Goal: Task Accomplishment & Management: Manage account settings

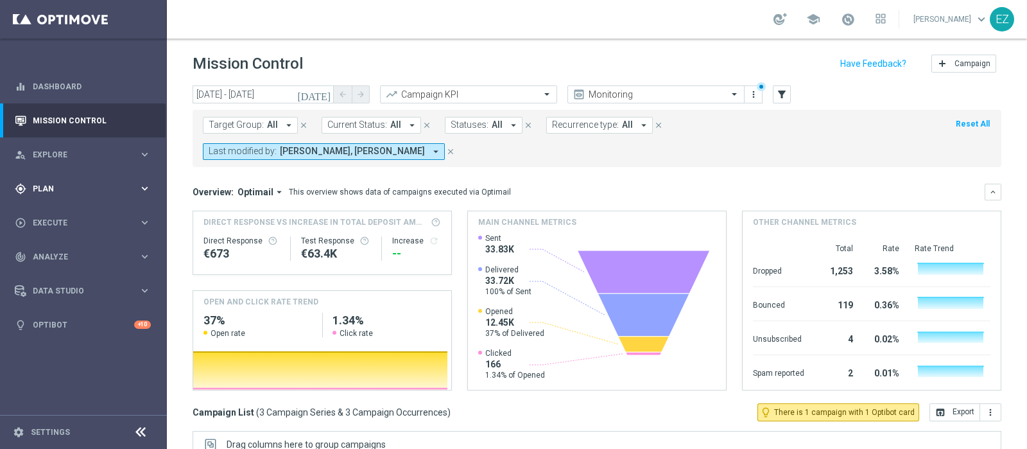
click at [46, 181] on div "gps_fixed Plan keyboard_arrow_right" at bounding box center [83, 188] width 166 height 34
click at [52, 219] on link "Target Groups" at bounding box center [83, 215] width 100 height 10
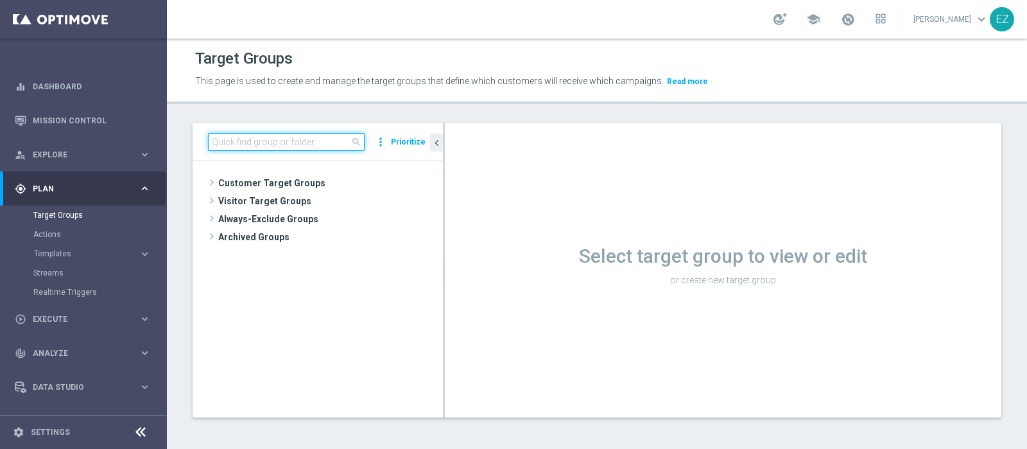
click at [326, 145] on input at bounding box center [286, 142] width 157 height 18
paste input "02.09 Active Lottery non aderenti promo agosto_marginalità>0"
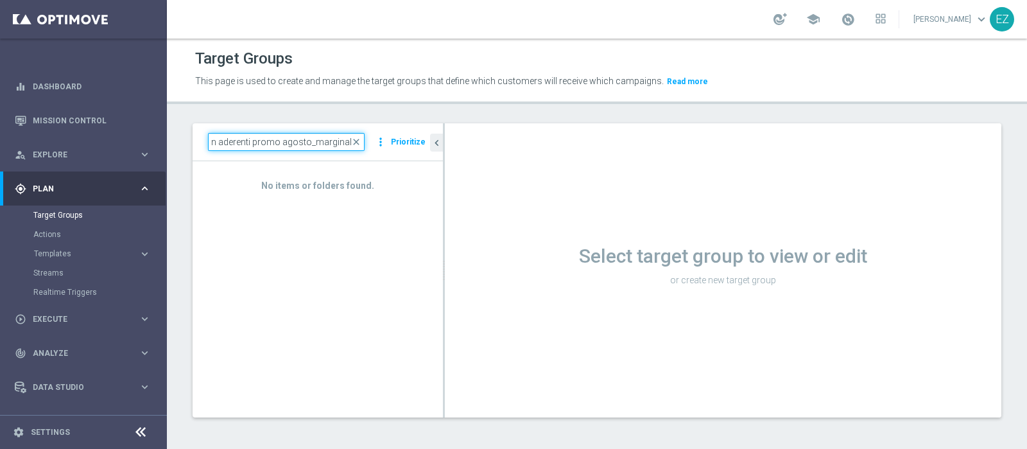
scroll to position [0, 87]
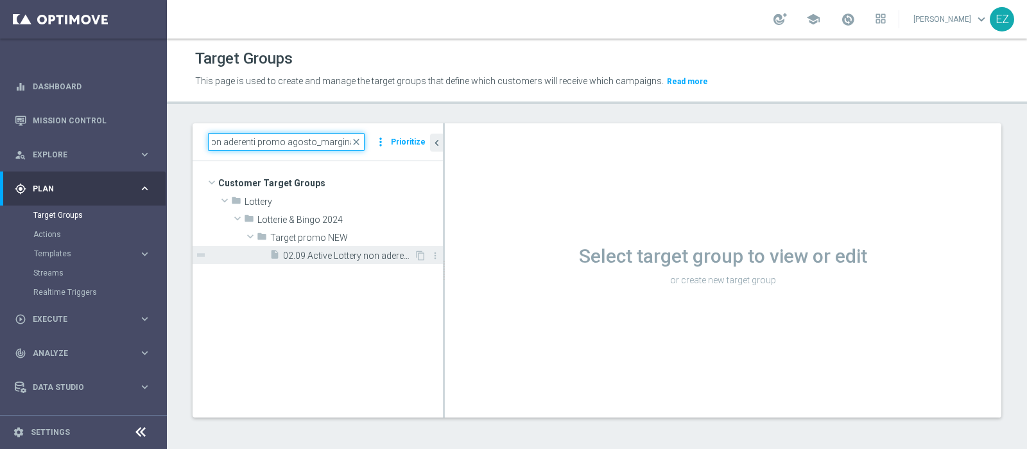
type input "02.09 Active Lottery non aderenti promo agosto_marginalit"
click at [318, 255] on span "02.09 Active Lottery non aderenti promo agosto_marginalità>0" at bounding box center [348, 255] width 131 height 11
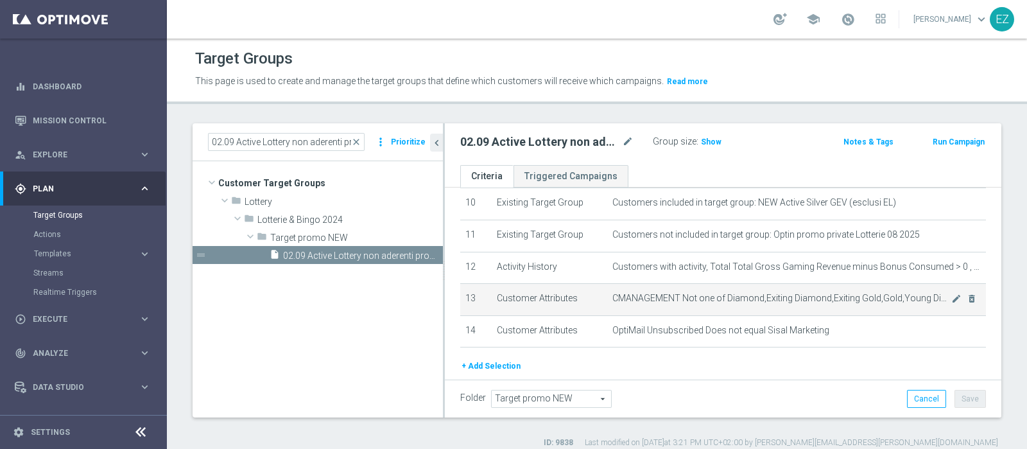
scroll to position [331, 0]
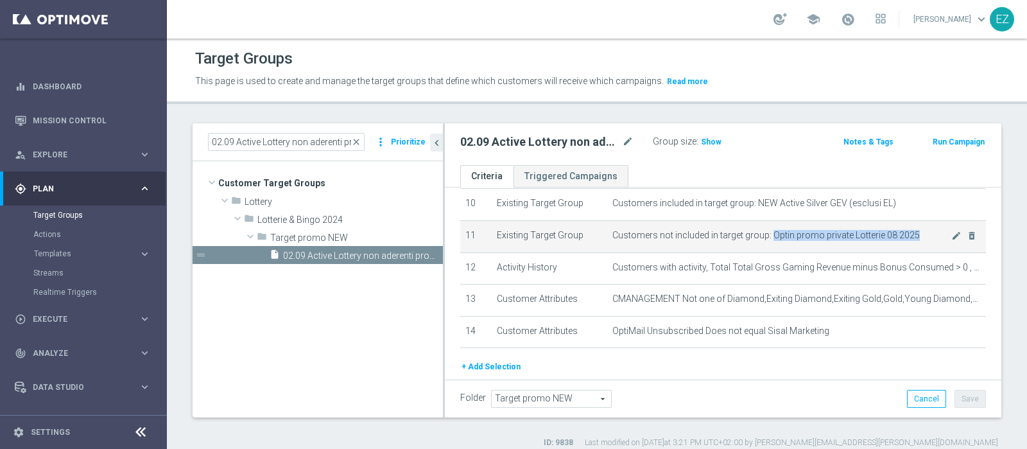
drag, startPoint x: 763, startPoint y: 234, endPoint x: 908, endPoint y: 230, distance: 145.2
click at [908, 230] on span "Customers not included in target group: Optin promo private Lotterie 08 2025" at bounding box center [782, 235] width 339 height 11
copy span "Optin promo private Lotterie 08 2025"
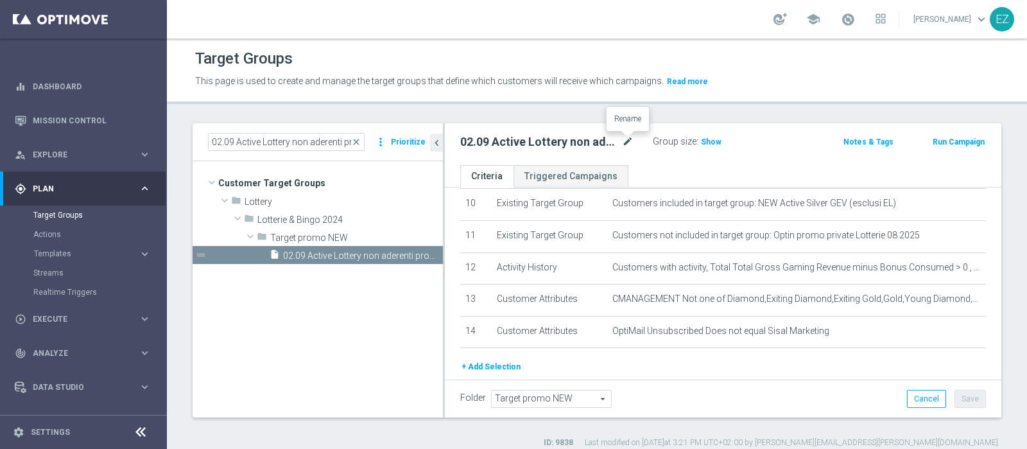
click at [625, 146] on icon "mode_edit" at bounding box center [628, 141] width 12 height 15
click at [645, 117] on div "Target Groups This page is used to create and manage the target groups that def…" at bounding box center [597, 244] width 860 height 410
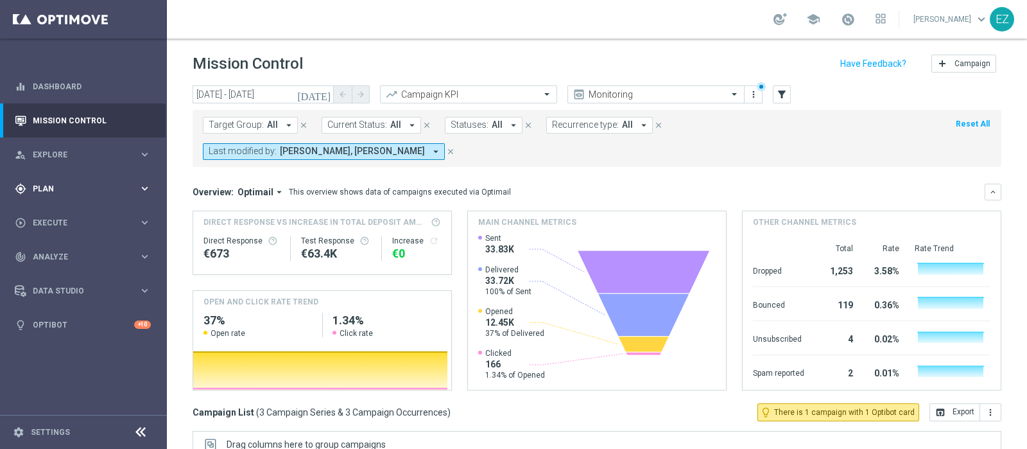
click at [46, 188] on span "Plan" at bounding box center [86, 189] width 106 height 8
click at [48, 220] on link "Target Groups" at bounding box center [83, 215] width 100 height 10
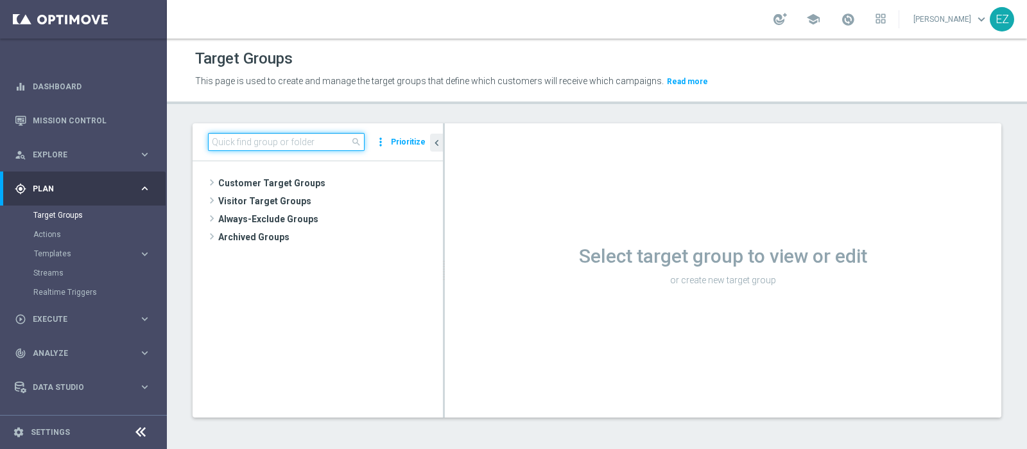
click at [299, 143] on input at bounding box center [286, 142] width 157 height 18
paste input "Optin promo private Lotterie 08 2025"
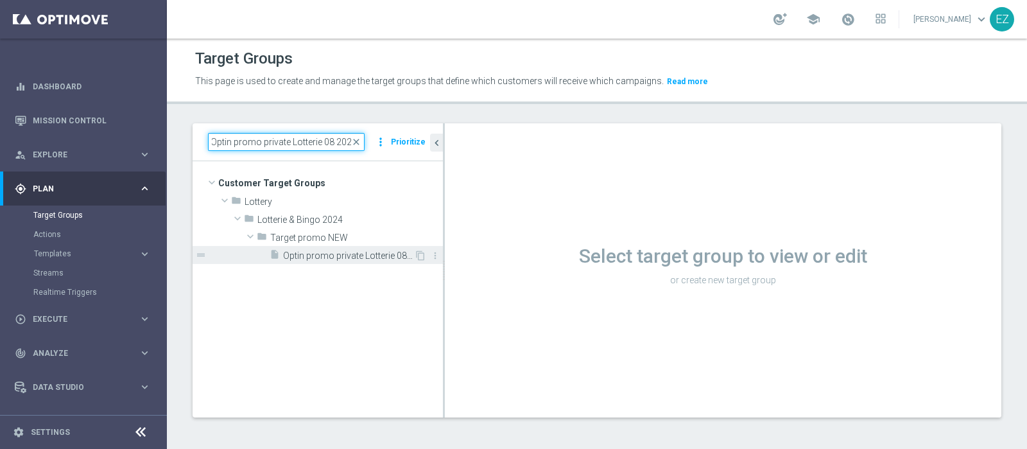
type input "Optin promo private Lotterie 08 2025"
click at [342, 258] on span "Optin promo private Lotterie 08 2025" at bounding box center [348, 255] width 131 height 11
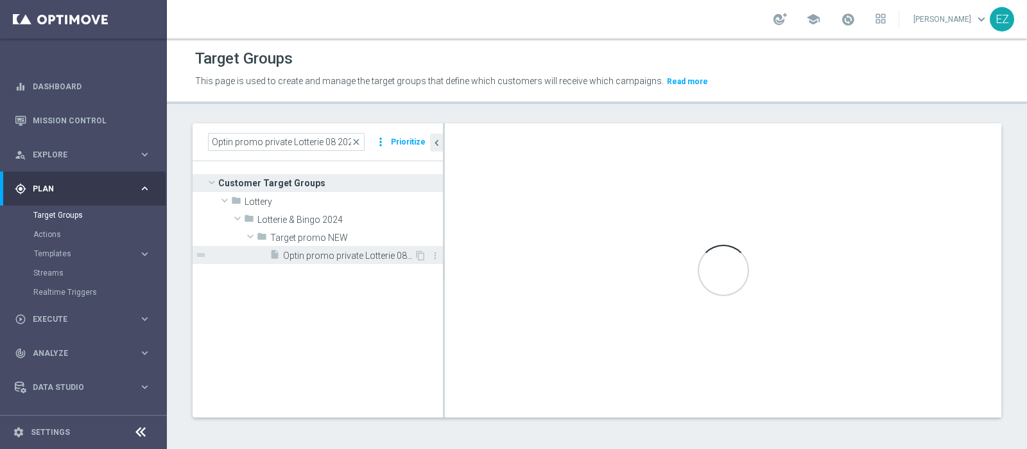
click at [311, 253] on span "Optin promo private Lotterie 08 2025" at bounding box center [348, 255] width 131 height 11
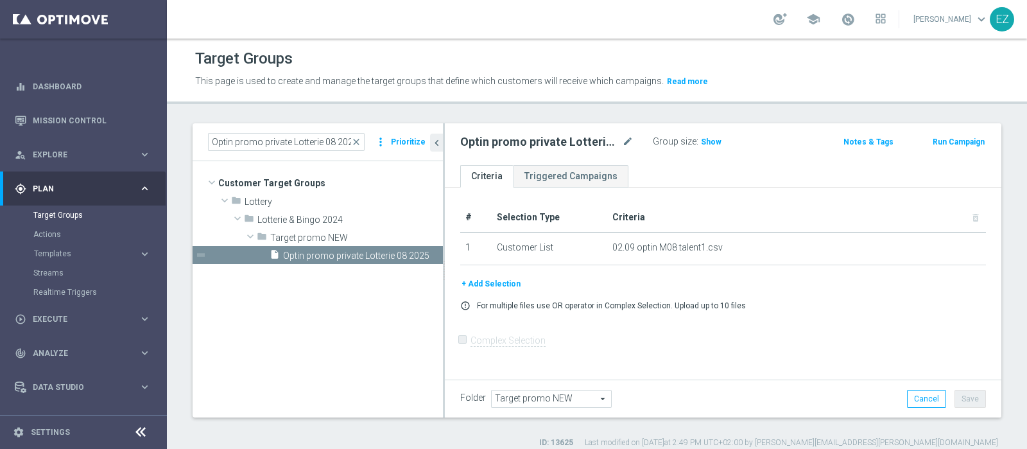
click at [486, 285] on button "+ Add Selection" at bounding box center [491, 284] width 62 height 14
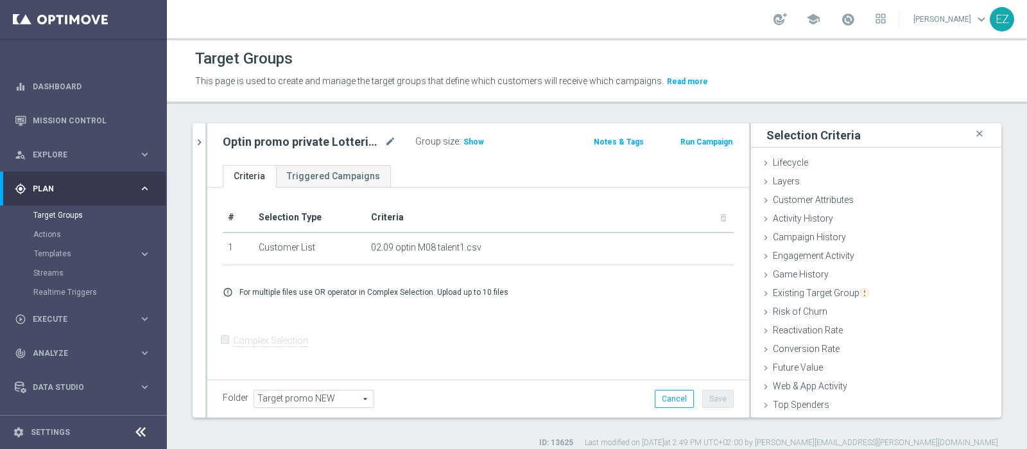
scroll to position [54, 0]
click at [780, 409] on span "Customer List" at bounding box center [801, 406] width 57 height 10
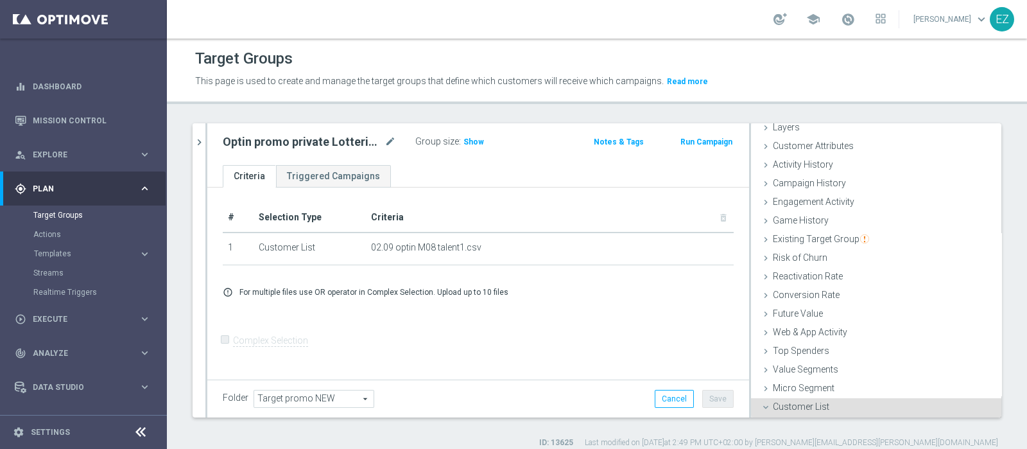
scroll to position [170, 0]
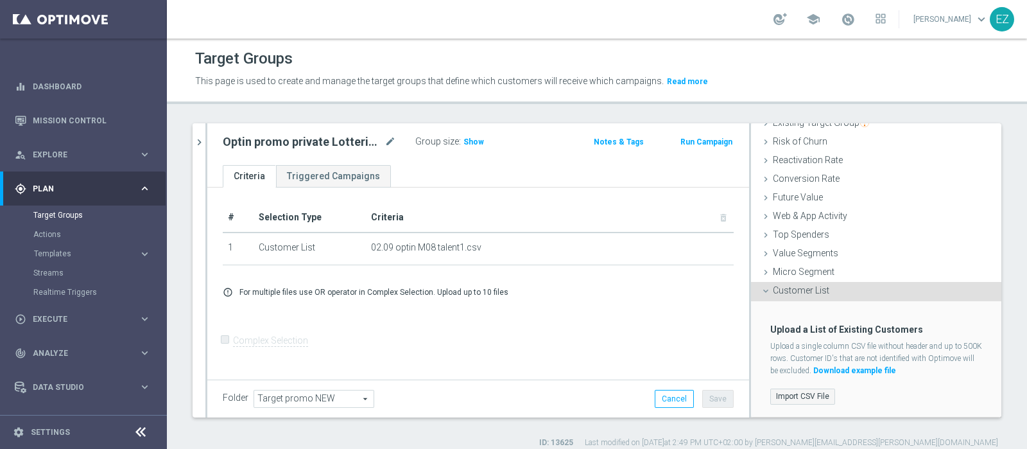
click at [781, 397] on label "Import CSV File" at bounding box center [803, 396] width 65 height 16
click at [0, 0] on input "Import CSV File" at bounding box center [0, 0] width 0 height 0
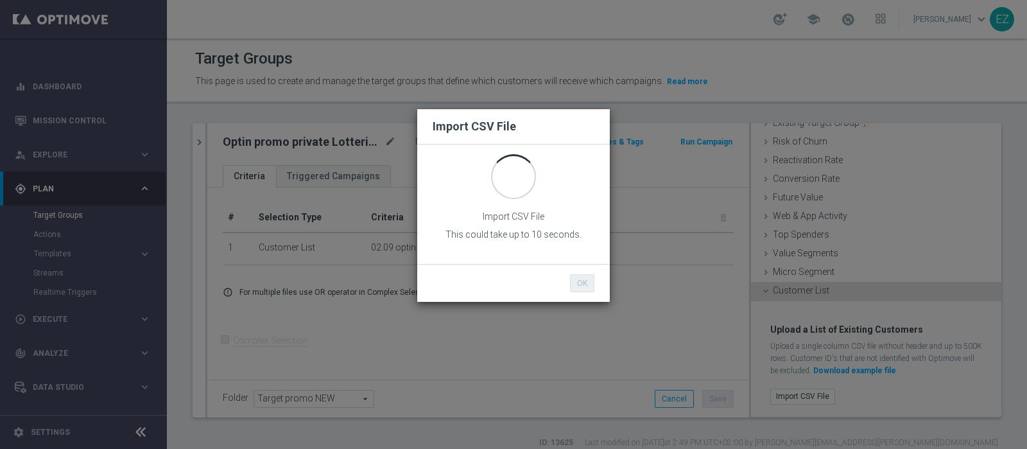
scroll to position [0, 0]
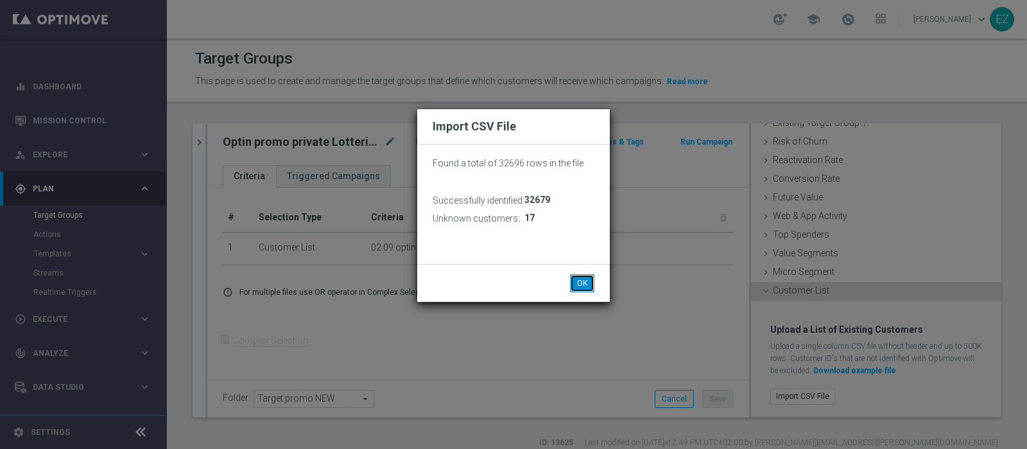
click at [577, 281] on button "OK" at bounding box center [582, 283] width 24 height 18
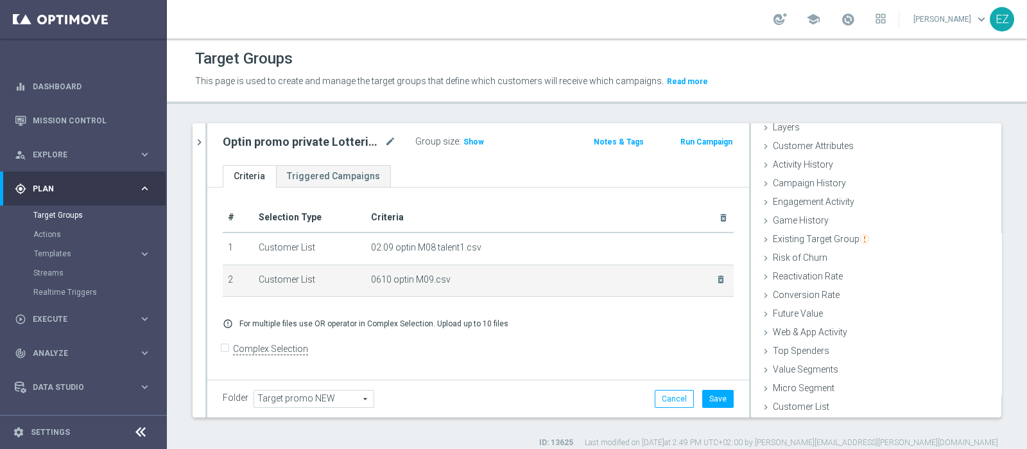
scroll to position [54, 0]
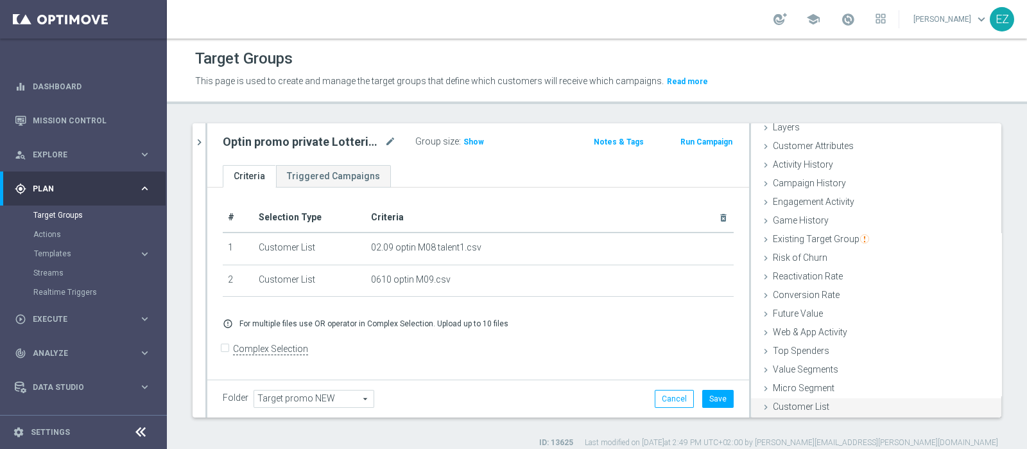
click at [785, 401] on span "Customer List" at bounding box center [801, 406] width 57 height 10
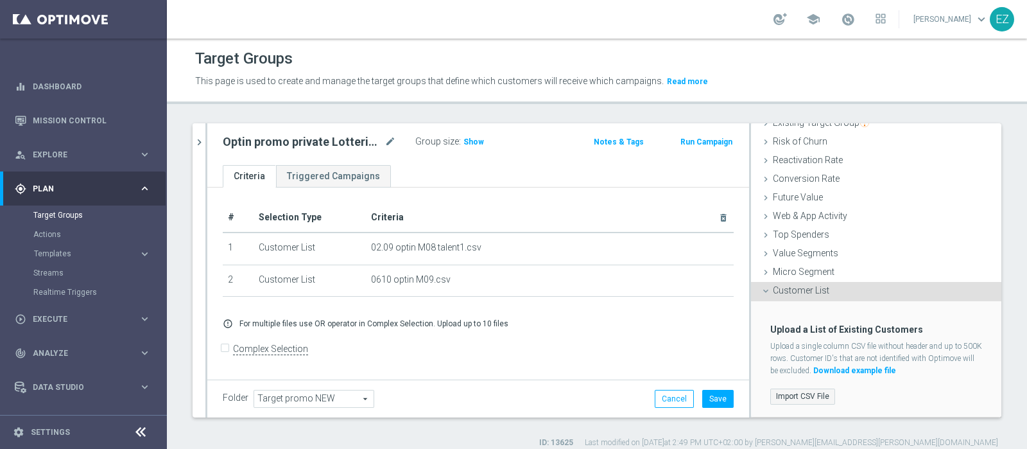
scroll to position [11, 0]
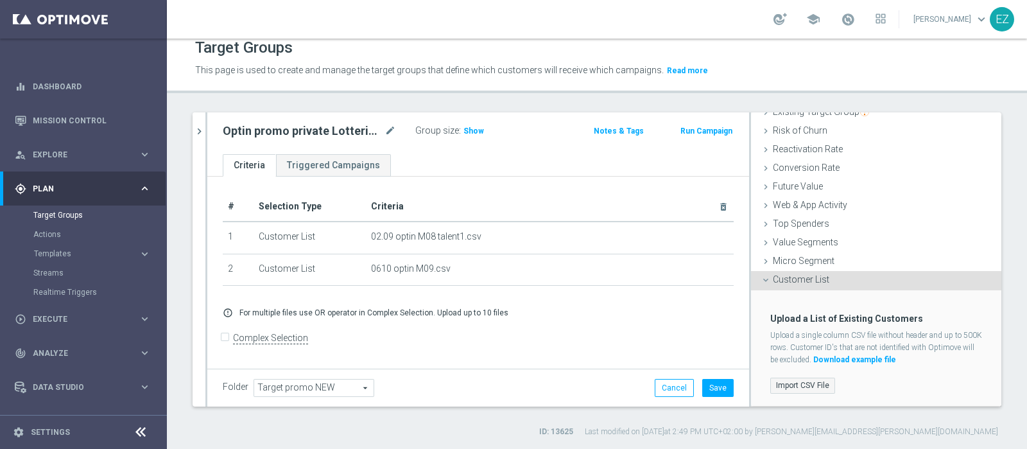
click at [797, 379] on label "Import CSV File" at bounding box center [803, 386] width 65 height 16
click at [0, 0] on input "Import CSV File" at bounding box center [0, 0] width 0 height 0
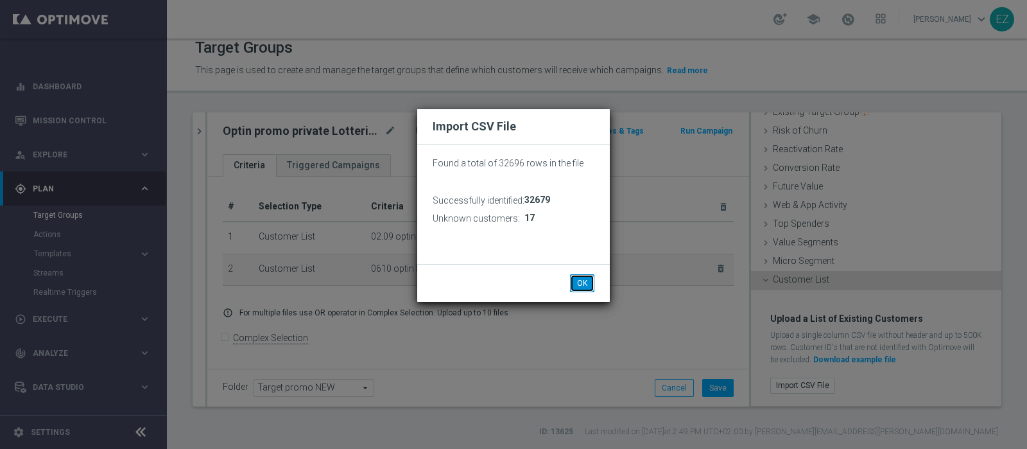
click at [586, 279] on button "OK" at bounding box center [582, 283] width 24 height 18
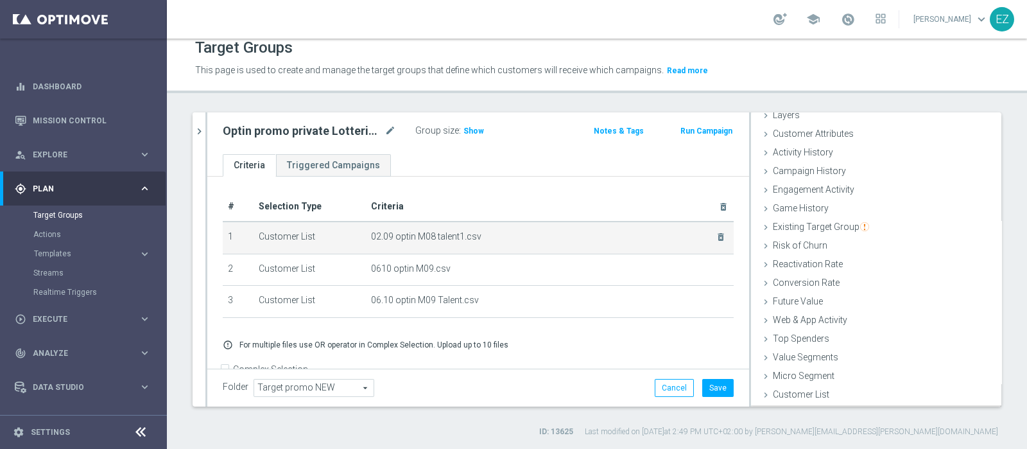
scroll to position [54, 0]
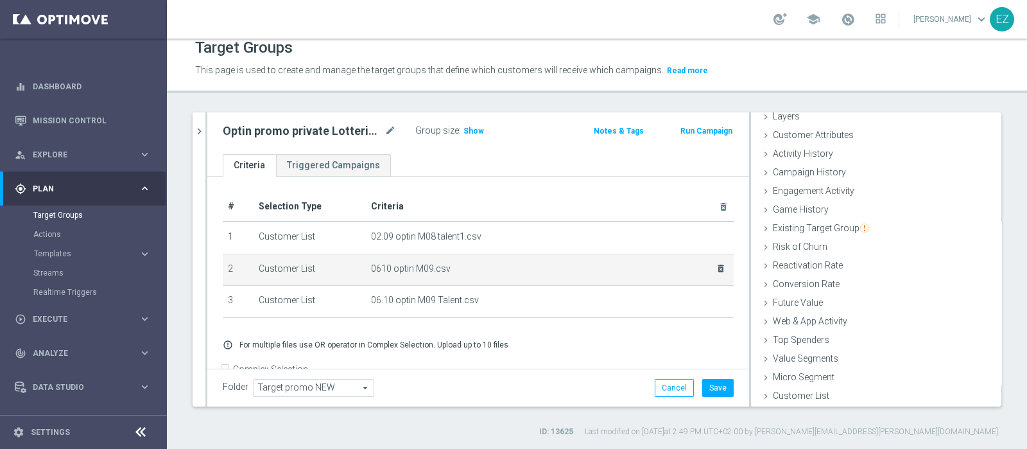
click at [697, 266] on div at bounding box center [697, 263] width 13 height 6
click at [716, 266] on icon "delete_forever" at bounding box center [721, 268] width 10 height 10
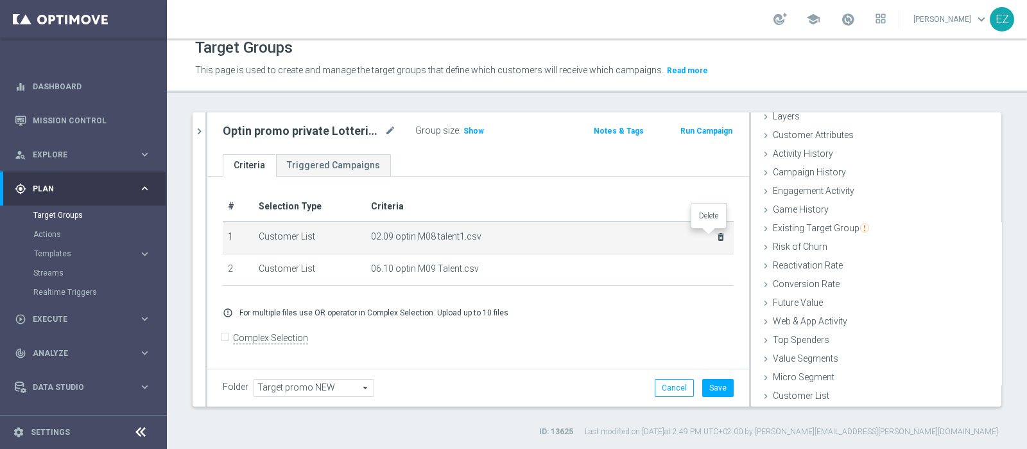
click at [716, 235] on icon "delete_forever" at bounding box center [721, 237] width 10 height 10
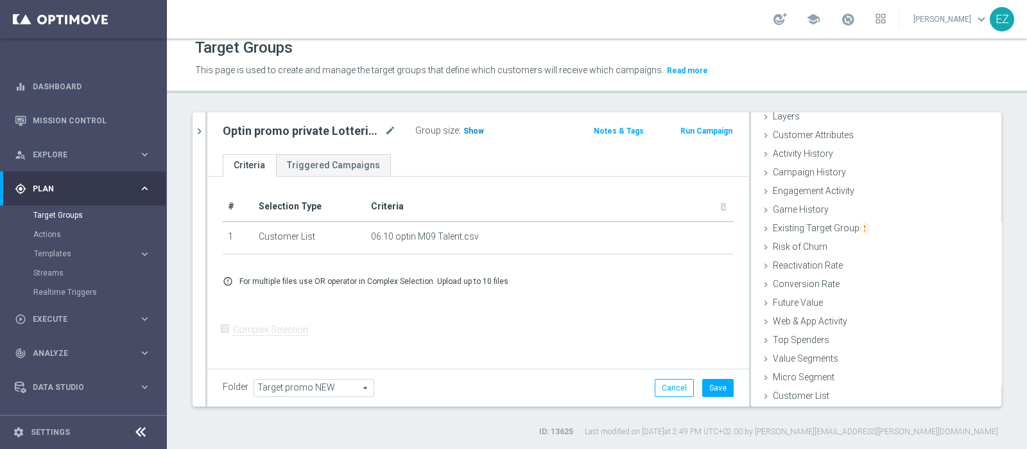
click at [480, 130] on span "Show" at bounding box center [474, 130] width 21 height 9
click at [704, 388] on button "Save" at bounding box center [717, 388] width 31 height 18
click at [394, 130] on icon "mode_edit" at bounding box center [391, 130] width 12 height 15
click at [379, 130] on input "Optin promo private Lotterie 08 2025" at bounding box center [309, 132] width 173 height 18
click at [345, 134] on input "Optin promo private Lotterie 08 2025" at bounding box center [309, 132] width 173 height 18
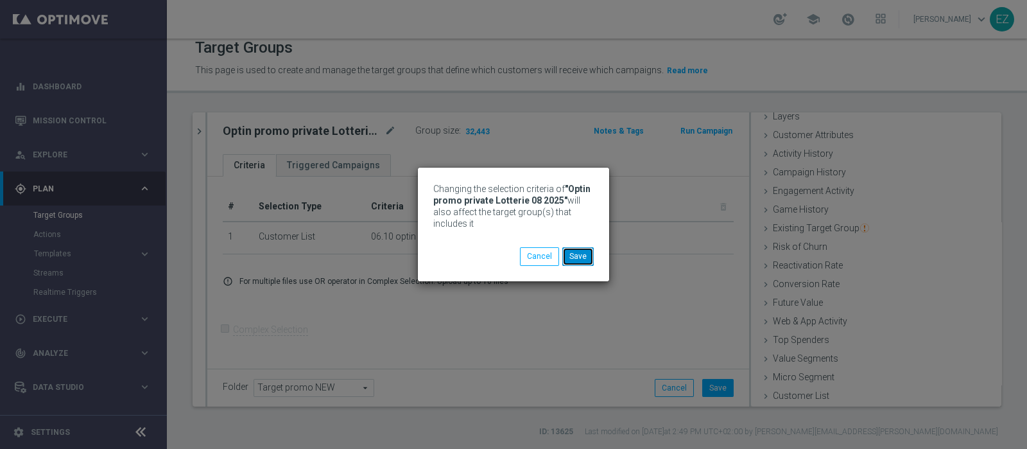
click at [583, 255] on button "Save" at bounding box center [577, 256] width 31 height 18
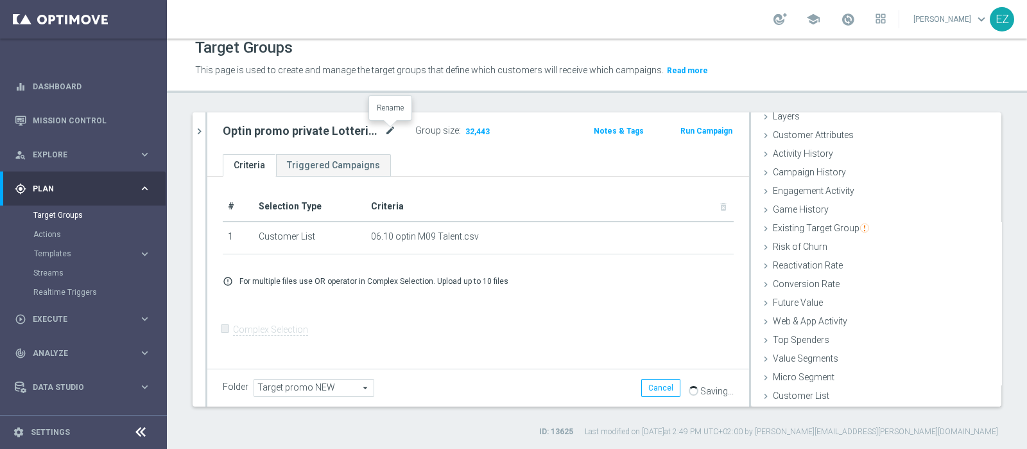
click at [392, 130] on icon "mode_edit" at bounding box center [391, 130] width 12 height 15
click at [376, 133] on input "Optin promo private Lotterie 08 2025" at bounding box center [309, 132] width 173 height 18
click at [350, 133] on input "Optin promo private Lotterie 08 2025" at bounding box center [309, 132] width 173 height 18
type input "Optin promo private Lotterie 09 2025"
click at [489, 327] on div "# Selection Type Criteria delete_forever 1 Customer List 06.10 optin M09 Talent…" at bounding box center [478, 272] width 542 height 190
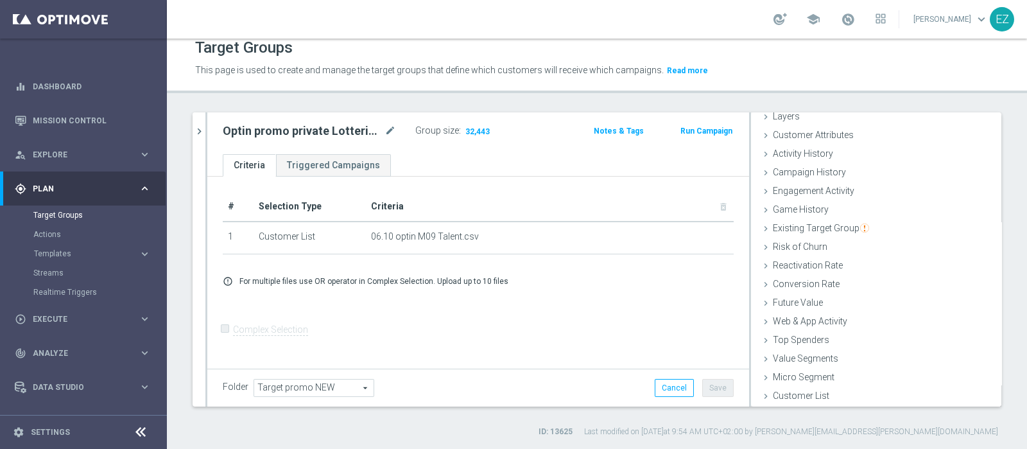
click at [392, 141] on div "Optin promo private Lotterie 09 2025 mode_edit Group size : 32,443 Notes & Tags…" at bounding box center [478, 133] width 542 height 42
click at [387, 132] on icon "mode_edit" at bounding box center [391, 130] width 12 height 15
click at [513, 323] on div "# Selection Type Criteria delete_forever 1 Customer List 06.10 optin M09 Talent…" at bounding box center [478, 272] width 542 height 190
click at [386, 133] on icon "mode_edit" at bounding box center [391, 130] width 12 height 15
click at [386, 133] on input "Optin promo private Lotterie 09 2025" at bounding box center [309, 132] width 173 height 18
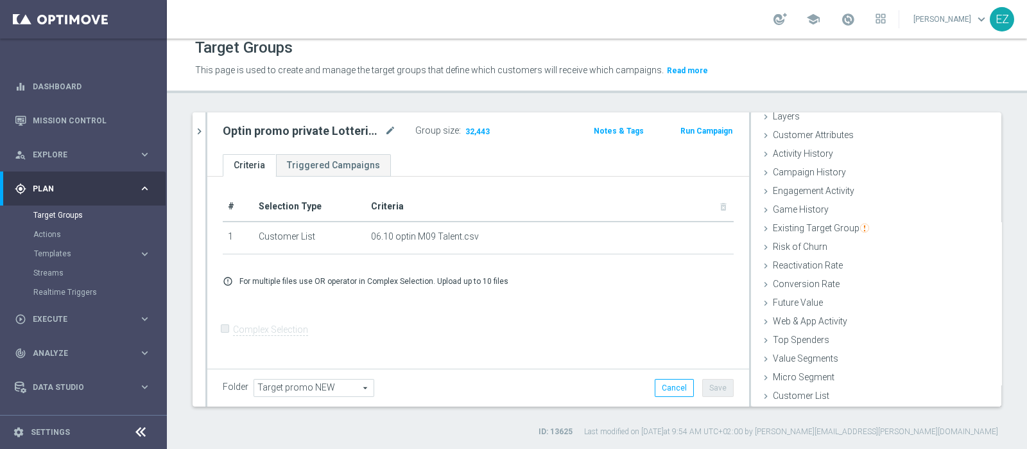
click at [513, 309] on div "# Selection Type Criteria delete_forever 1 Customer List 06.10 optin M09 Talent…" at bounding box center [478, 272] width 542 height 190
click at [572, 327] on div "# Selection Type Criteria delete_forever 1 Customer List 06.10 optin M09 Talent…" at bounding box center [478, 272] width 542 height 190
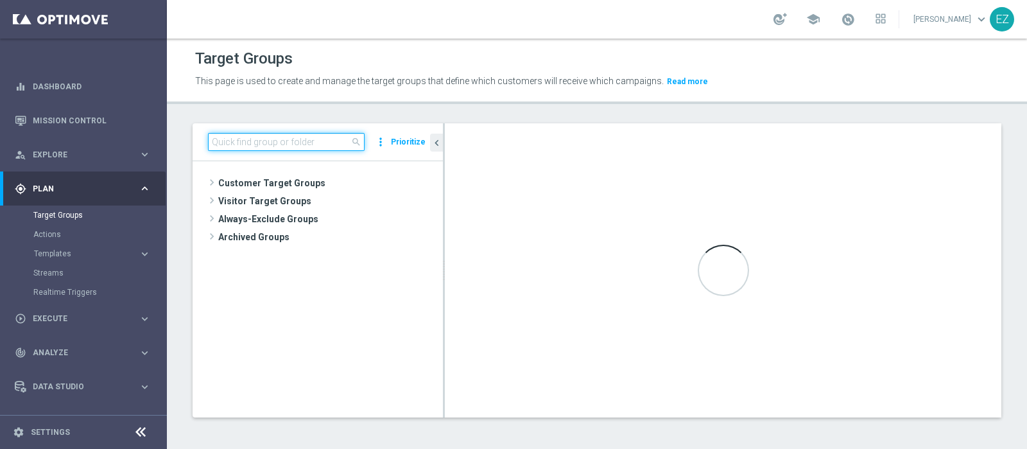
click at [301, 139] on input at bounding box center [286, 142] width 157 height 18
click at [286, 133] on input at bounding box center [286, 142] width 157 height 18
paste input "02.09 Active Lottery non aderenti promo agosto_marginalità>0"
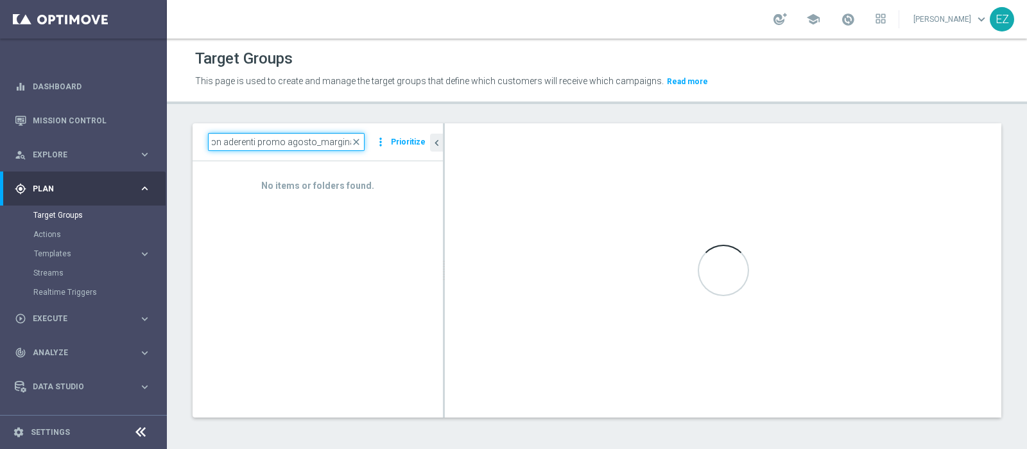
scroll to position [0, 84]
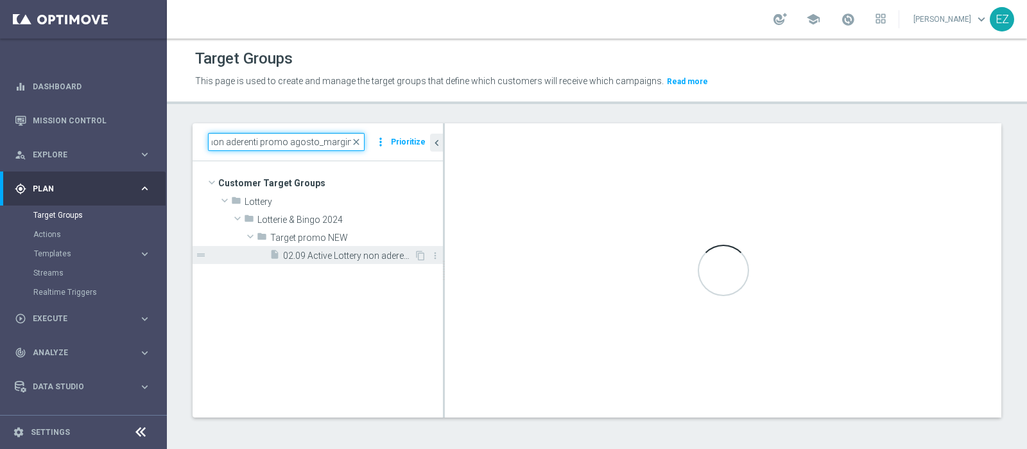
type input "02.09 Active Lottery non aderenti promo agosto_marginali"
click at [354, 257] on span "02.09 Active Lottery non aderenti promo agosto_marginalità>0" at bounding box center [348, 255] width 131 height 11
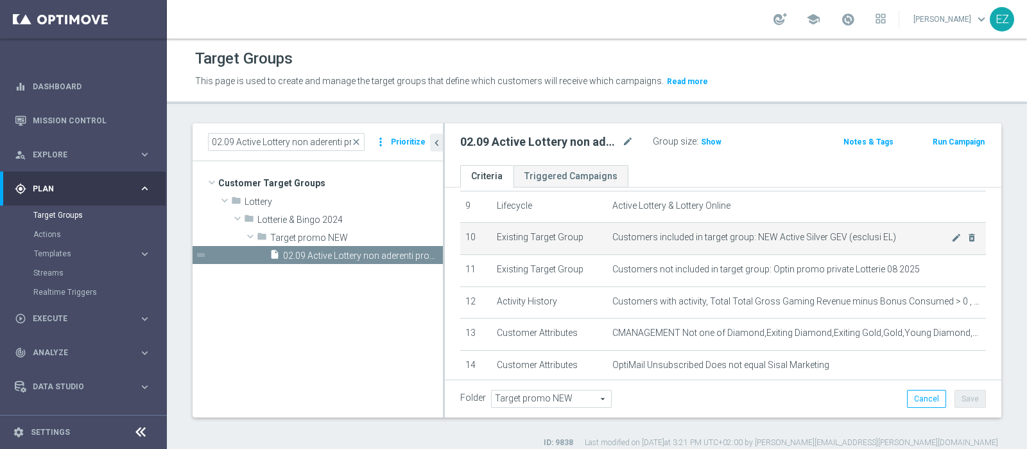
scroll to position [246, 0]
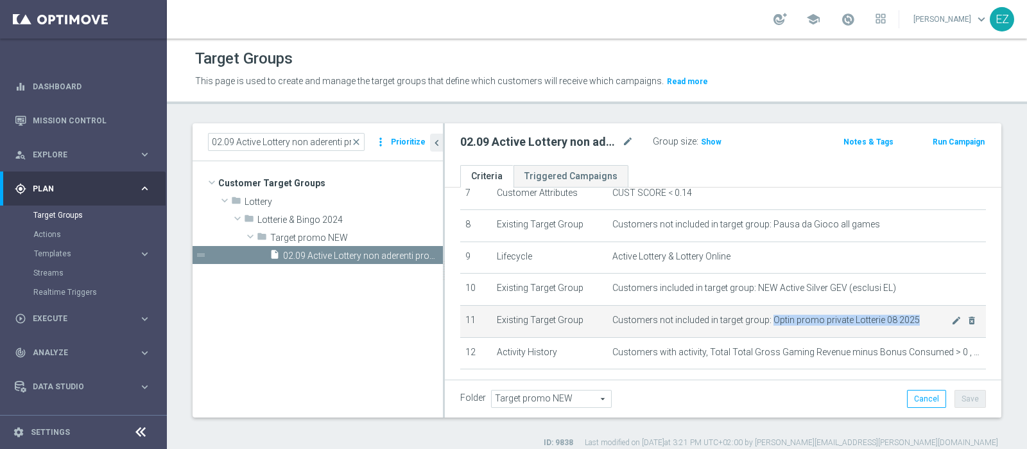
drag, startPoint x: 907, startPoint y: 317, endPoint x: 765, endPoint y: 315, distance: 141.9
click at [765, 315] on span "Customers not included in target group: Optin promo private Lotterie 08 2025" at bounding box center [782, 320] width 339 height 11
copy span "Optin promo private Lotterie 08 2025"
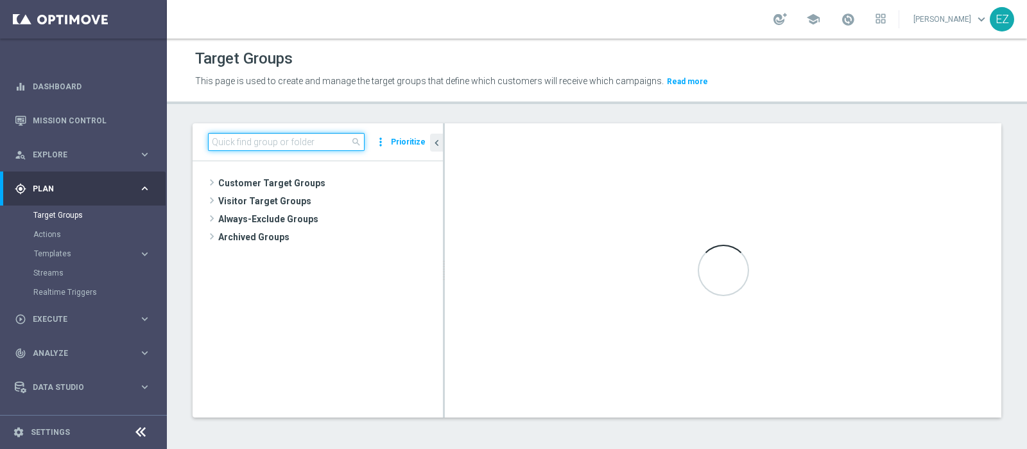
click at [320, 146] on input at bounding box center [286, 142] width 157 height 18
paste input "Optin promo private Lotterie 08 2025"
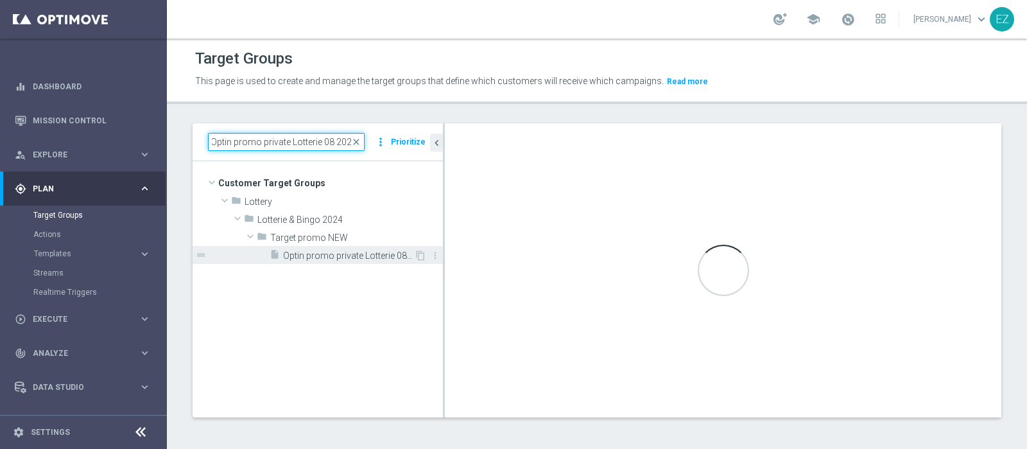
type input "Optin promo private Lotterie 08 2025"
click at [340, 254] on span "Optin promo private Lotterie 08 2025" at bounding box center [348, 255] width 131 height 11
click at [337, 250] on span "Optin promo private Lotterie 08 2025" at bounding box center [348, 255] width 131 height 11
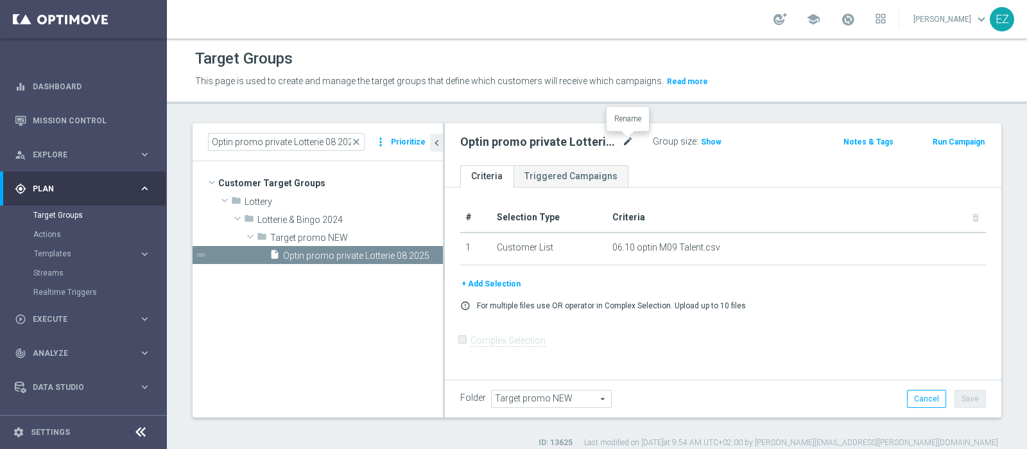
click at [626, 140] on icon "mode_edit" at bounding box center [628, 141] width 12 height 15
click at [588, 146] on input "Optin promo private Lotterie 08 2025" at bounding box center [546, 143] width 173 height 18
type input "Optin promo private Lotterie 09 2025"
click at [768, 279] on div "+ Add Selection" at bounding box center [723, 284] width 545 height 14
click at [968, 400] on button "Save" at bounding box center [970, 399] width 31 height 18
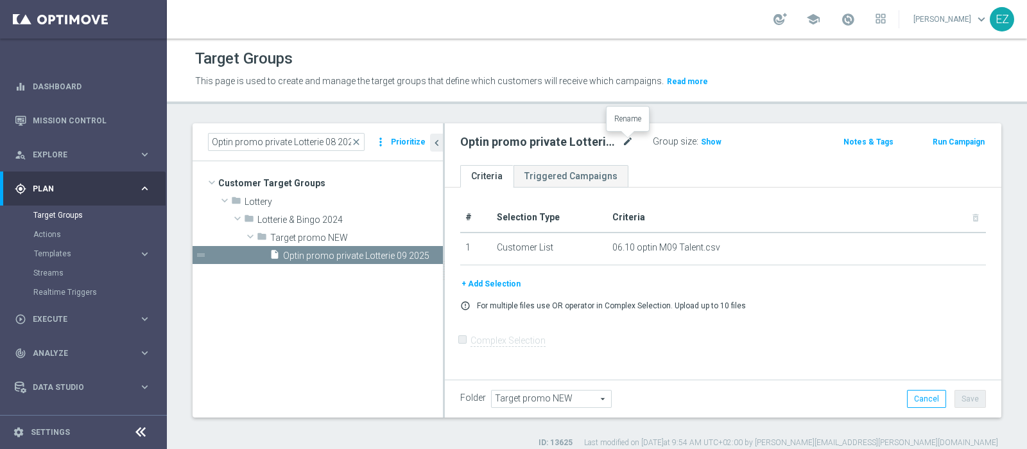
click at [632, 137] on icon "mode_edit" at bounding box center [628, 141] width 12 height 15
click at [630, 128] on div "Optin promo private Lotterie 09 2025 Group size : Show Notes & Tags Run Campaign" at bounding box center [723, 144] width 557 height 42
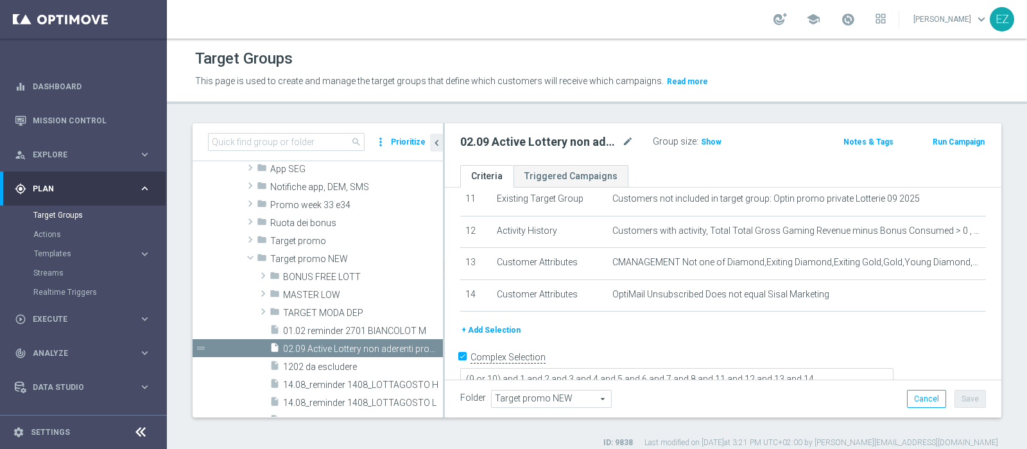
scroll to position [314, 0]
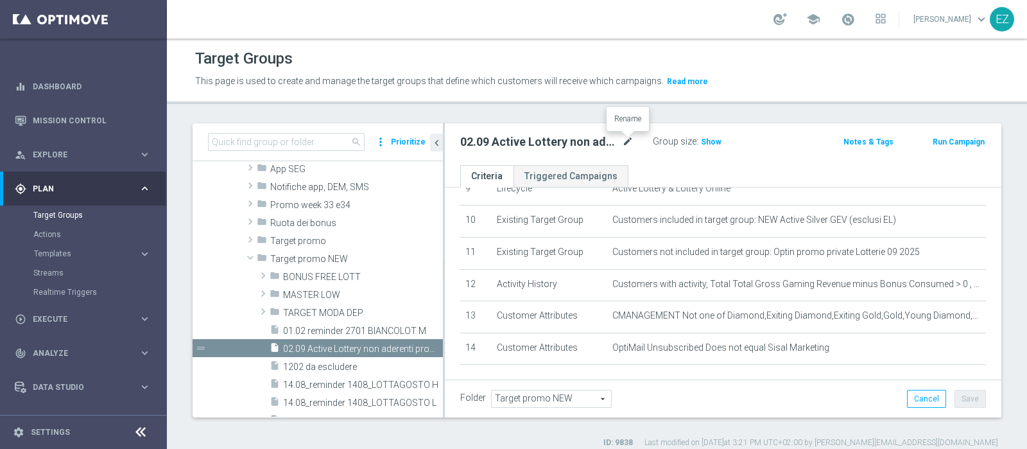
click at [630, 139] on icon "mode_edit" at bounding box center [628, 141] width 12 height 15
click at [572, 143] on input "02.09 Active Lottery non aderenti promo agosto_marginalità>0" at bounding box center [546, 143] width 173 height 18
drag, startPoint x: 611, startPoint y: 142, endPoint x: 399, endPoint y: 139, distance: 211.9
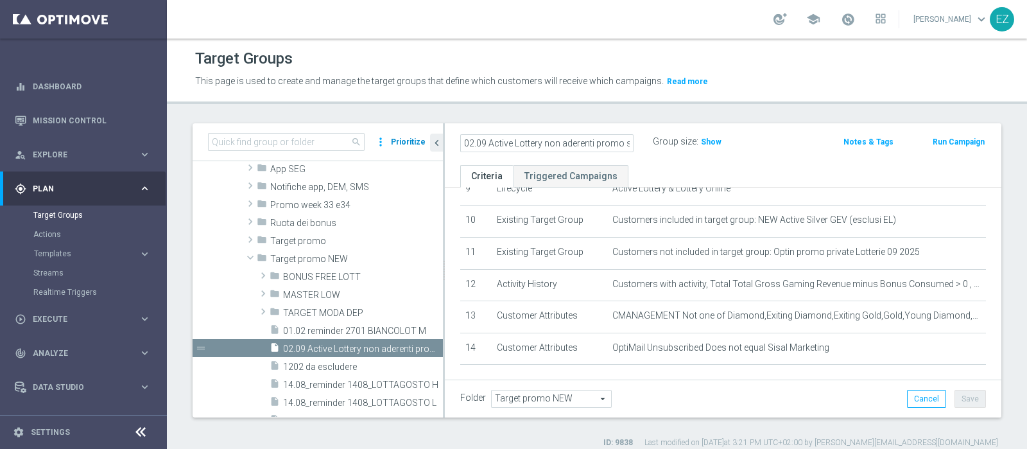
click at [399, 139] on as-split "search more_vert Prioritize Customer Target Groups library_add create_new_folder" at bounding box center [597, 270] width 809 height 294
click at [472, 141] on input "02.09 Active Lottery non aderenti promo settembre_marginalità>0" at bounding box center [546, 143] width 173 height 18
click at [488, 134] on input "07.10 Active Lottery non aderenti promo settembre_marginalità>0" at bounding box center [546, 143] width 173 height 18
type input "07.10 Active Lottery non aderenti promo settembre_marginalità>0"
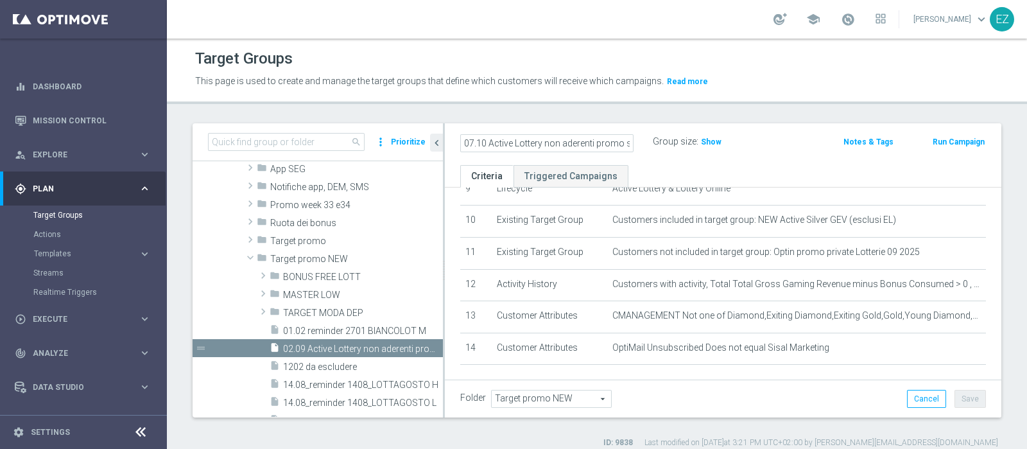
click at [562, 110] on div "Target Groups This page is used to create and manage the target groups that def…" at bounding box center [597, 244] width 860 height 410
click at [955, 396] on button "Save" at bounding box center [970, 399] width 31 height 18
click at [710, 141] on span "Show" at bounding box center [711, 141] width 21 height 9
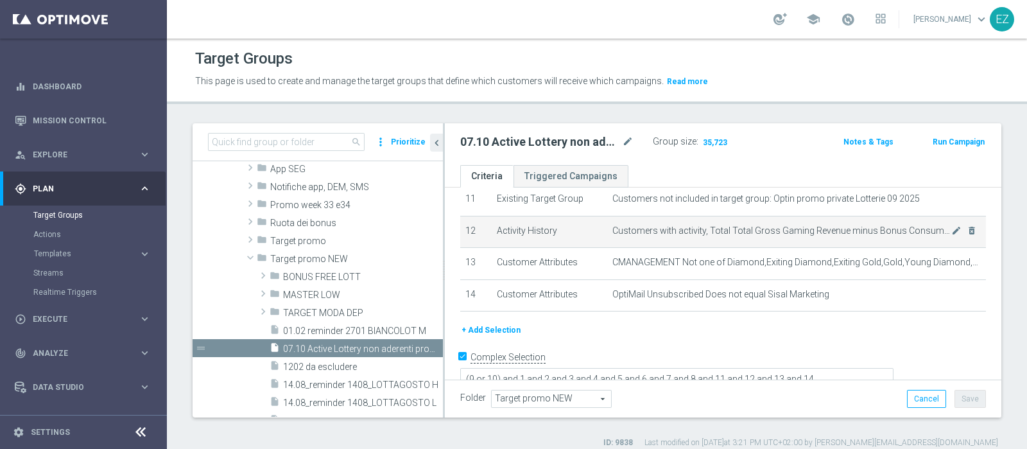
scroll to position [320, 0]
